Goal: Task Accomplishment & Management: Manage account settings

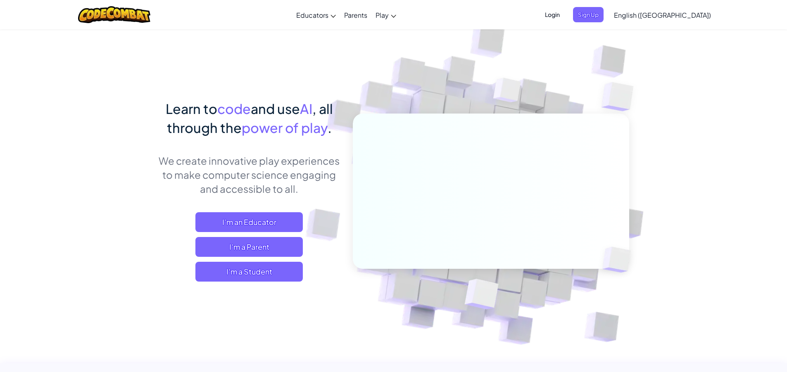
click at [565, 20] on span "Login" at bounding box center [552, 14] width 25 height 15
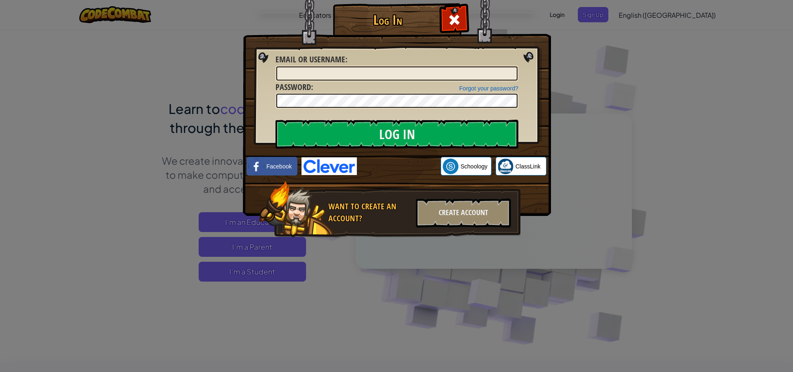
click at [476, 17] on img at bounding box center [397, 96] width 308 height 240
click at [455, 16] on span at bounding box center [454, 19] width 13 height 13
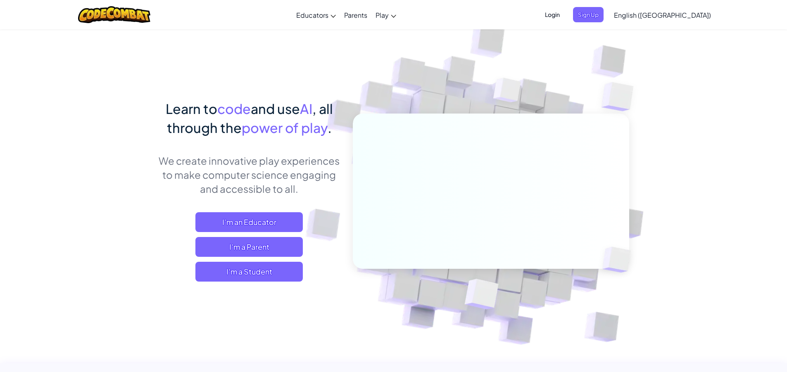
click at [565, 11] on span "Login" at bounding box center [552, 14] width 25 height 15
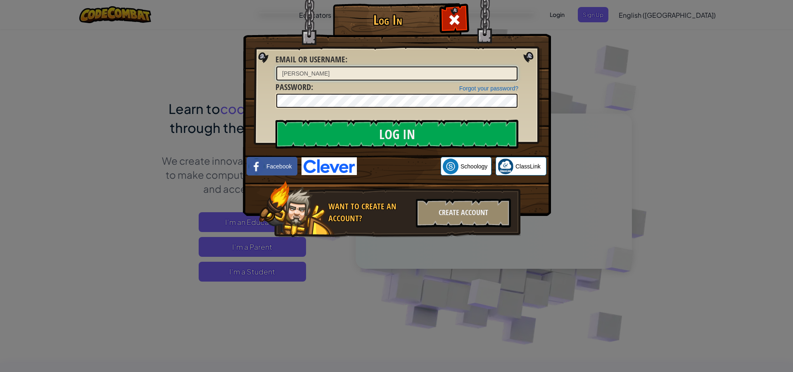
type input "[PERSON_NAME]"
click at [445, 129] on input "Log In" at bounding box center [397, 134] width 243 height 29
